Goal: Task Accomplishment & Management: Complete application form

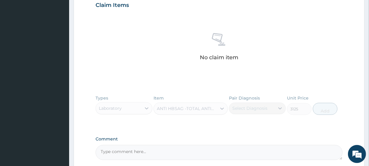
scroll to position [246, 0]
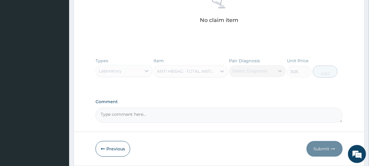
click at [118, 70] on div "Types Laboratory Item ANTI HBSAG -TOTAL ANTIBODIES TO [MEDICAL_DATA] SURFACE AN…" at bounding box center [219, 72] width 247 height 35
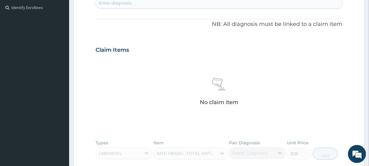
scroll to position [82, 0]
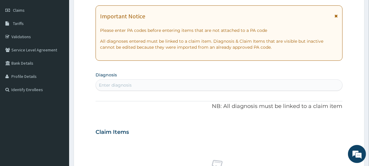
click at [135, 88] on div "Enter diagnosis" at bounding box center [219, 85] width 246 height 10
click at [138, 84] on div "Enter diagnosis" at bounding box center [219, 85] width 246 height 10
type input "MALAR"
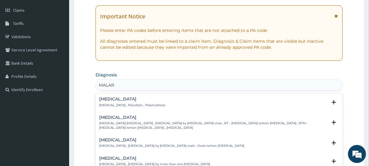
click at [115, 98] on h4 "[MEDICAL_DATA]" at bounding box center [132, 99] width 66 height 5
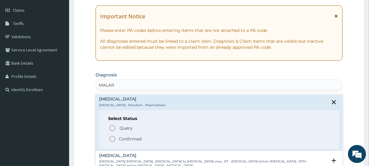
click at [112, 136] on icon "status option filled" at bounding box center [112, 138] width 7 height 7
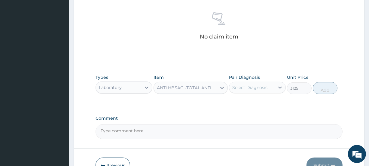
scroll to position [267, 0]
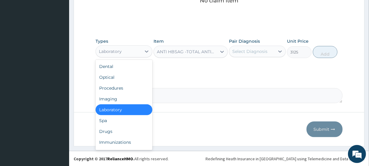
click at [139, 53] on div "Laboratory" at bounding box center [118, 52] width 45 height 10
click at [112, 131] on div "Drugs" at bounding box center [124, 131] width 57 height 11
type input "0"
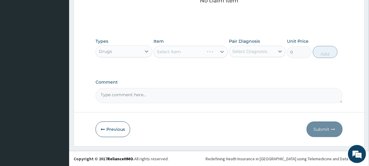
click at [181, 50] on div "Select Item" at bounding box center [191, 52] width 74 height 12
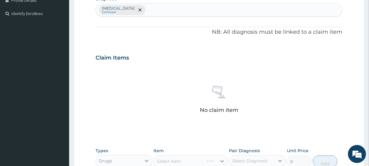
scroll to position [0, 0]
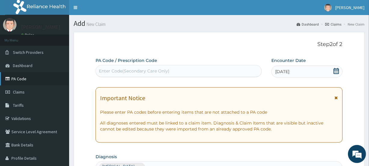
click at [22, 78] on link "PA Code" at bounding box center [34, 78] width 69 height 13
